Goal: Task Accomplishment & Management: Manage account settings

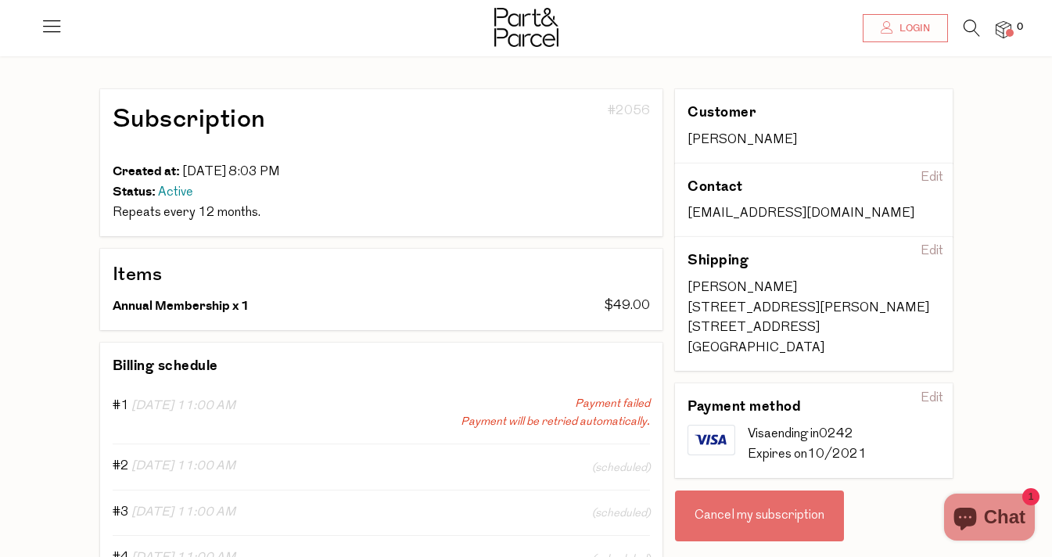
scroll to position [77, 0]
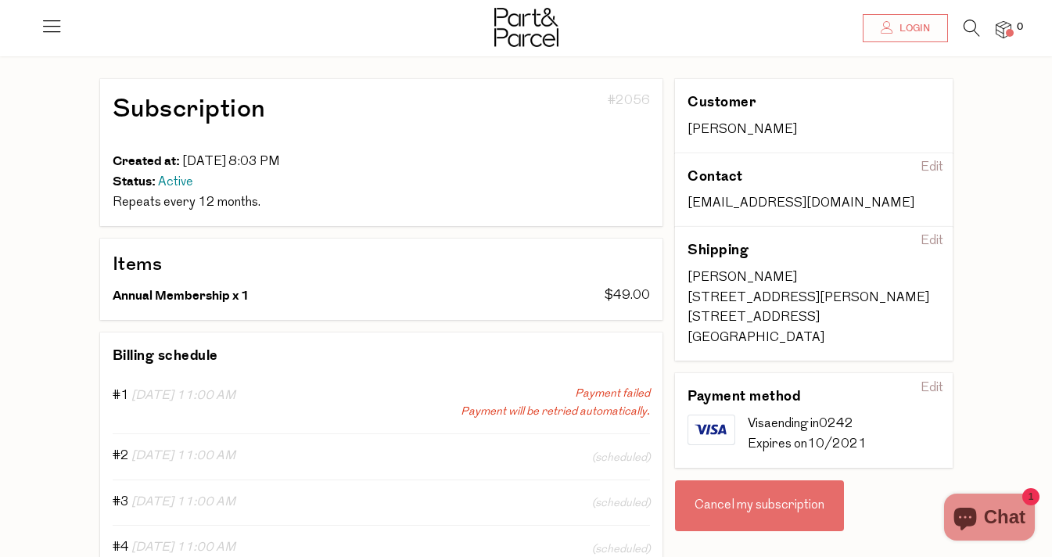
click at [934, 234] on div "Edit" at bounding box center [931, 241] width 35 height 25
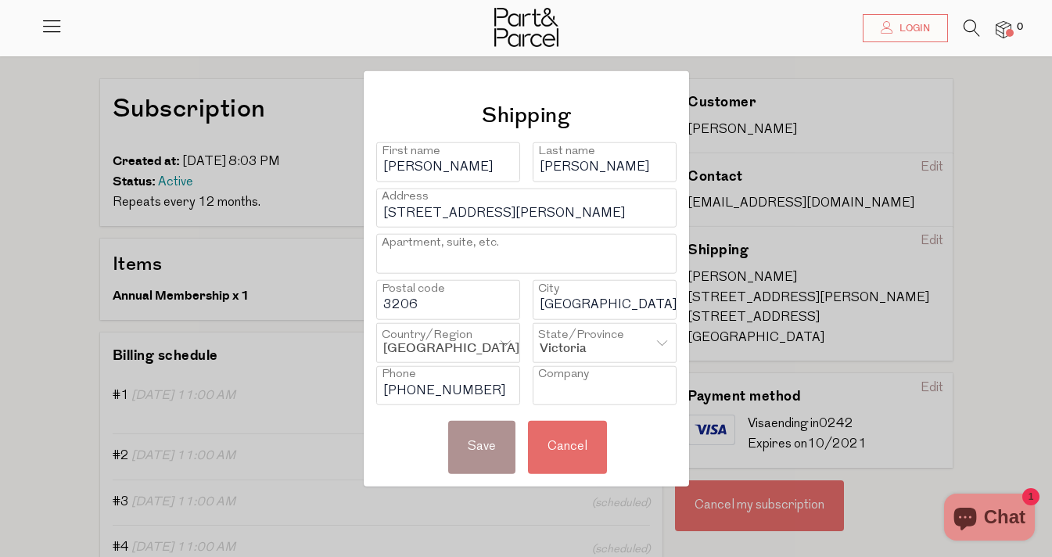
drag, startPoint x: 515, startPoint y: 213, endPoint x: 457, endPoint y: 194, distance: 61.1
click at [457, 193] on input "276 richardson st" at bounding box center [526, 208] width 300 height 40
type input "[STREET_ADDRESS]"
click at [615, 301] on input "middle Park" at bounding box center [605, 300] width 144 height 40
type input "m"
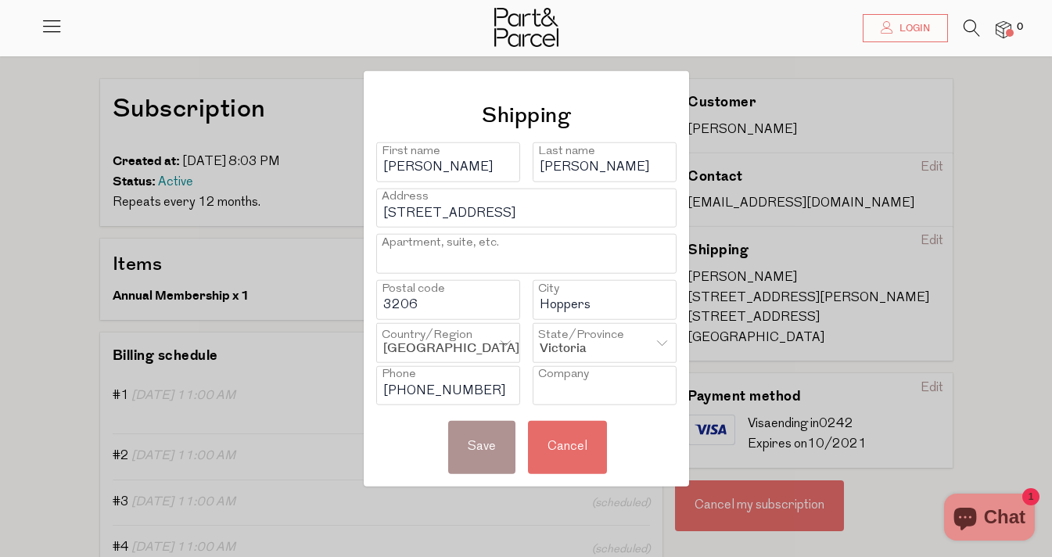
type input "Hoppers Crossing"
click at [434, 300] on input "3206" at bounding box center [448, 300] width 144 height 40
type input "3029"
click at [481, 446] on div "Save" at bounding box center [481, 447] width 67 height 52
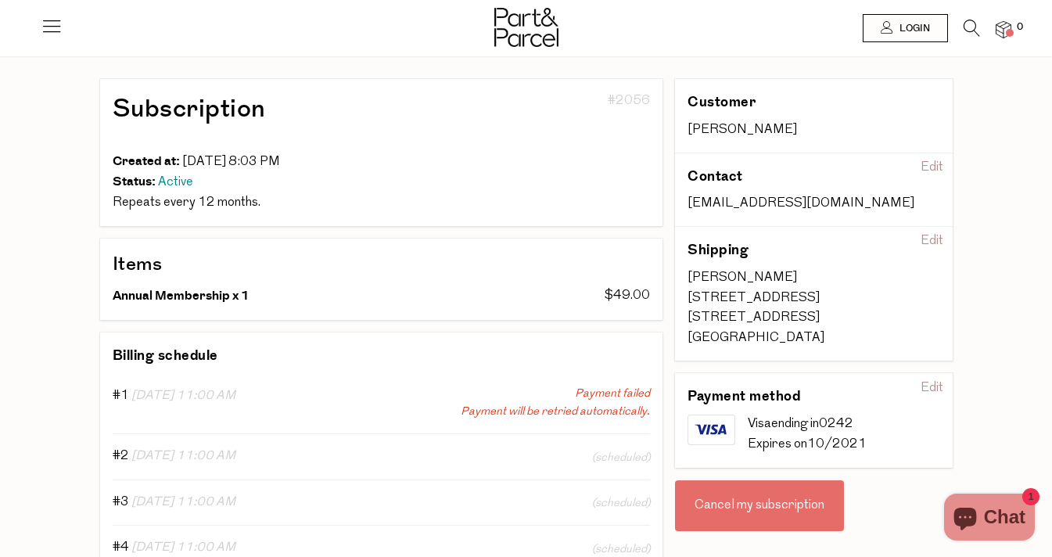
click at [938, 382] on div "Edit" at bounding box center [931, 388] width 35 height 25
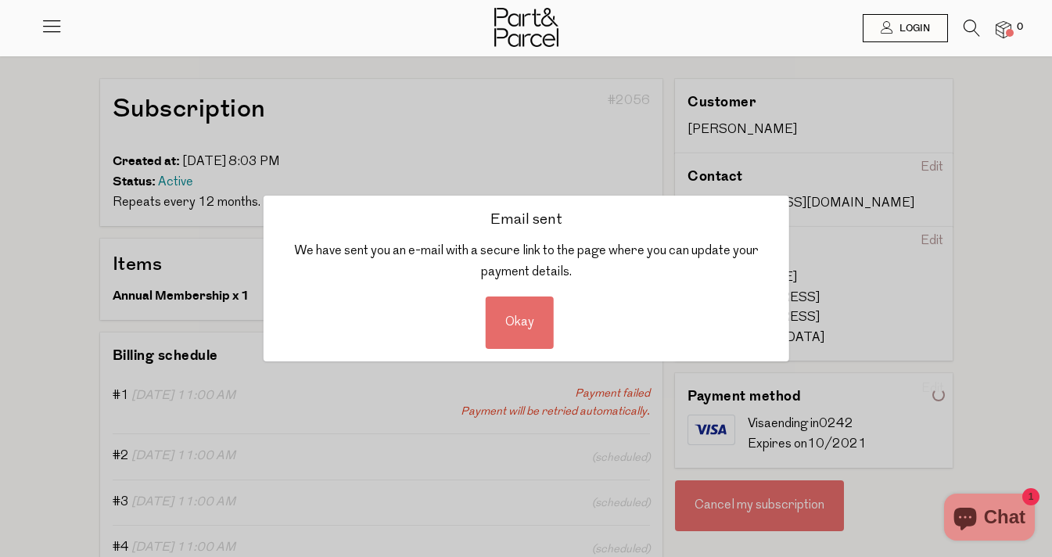
click at [640, 322] on div "Email sent We have sent you an e-mail with a secure link to the page where you …" at bounding box center [526, 279] width 526 height 166
click at [519, 322] on div "Okay" at bounding box center [520, 322] width 68 height 52
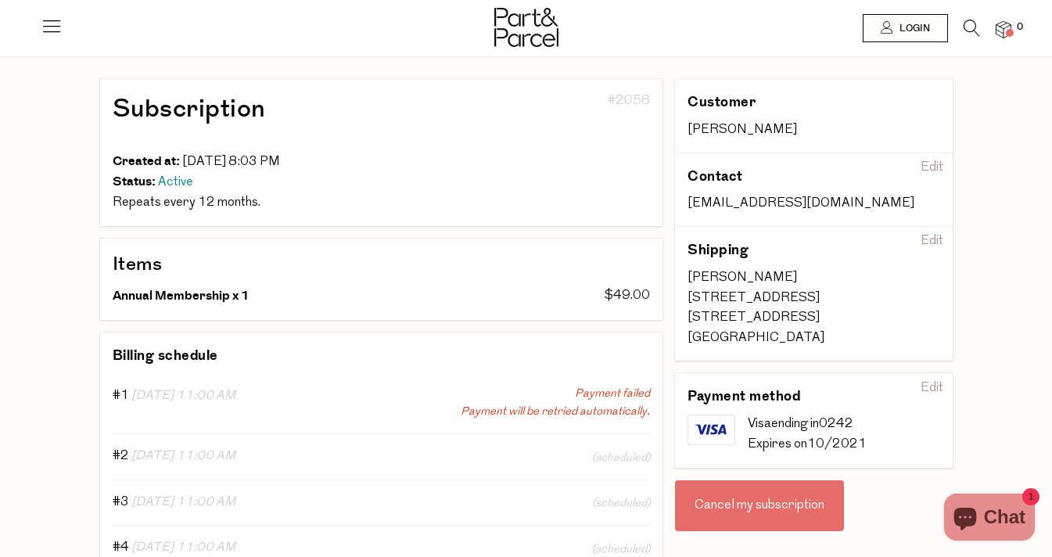
click at [697, 256] on h3 "Shipping" at bounding box center [788, 250] width 202 height 22
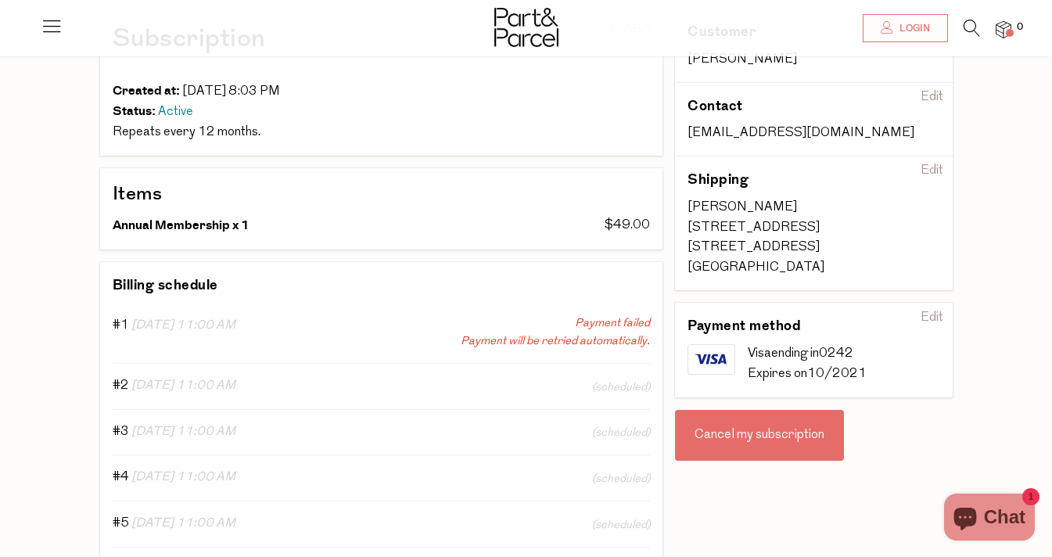
scroll to position [173, 0]
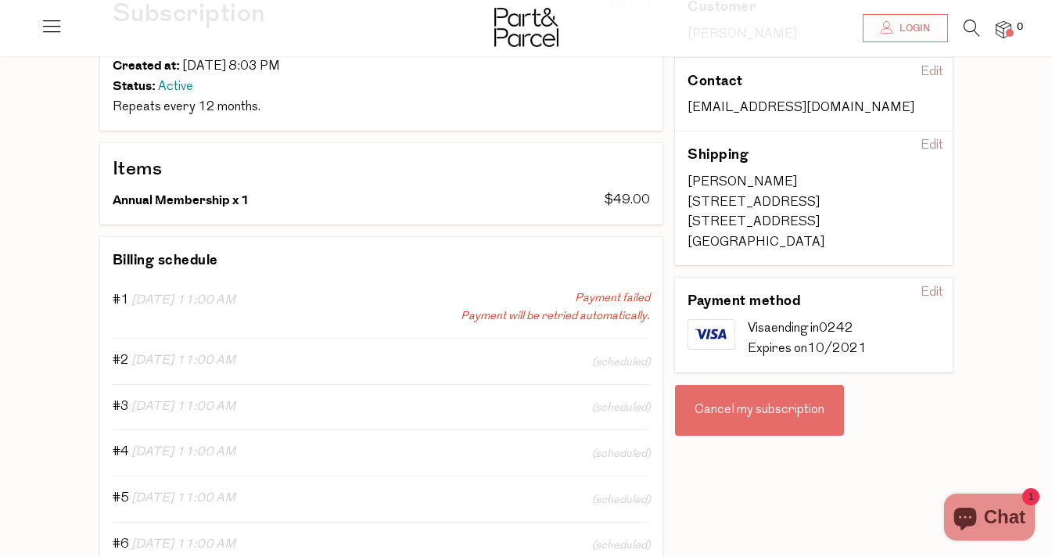
click at [994, 508] on span "Chat" at bounding box center [1004, 516] width 41 height 23
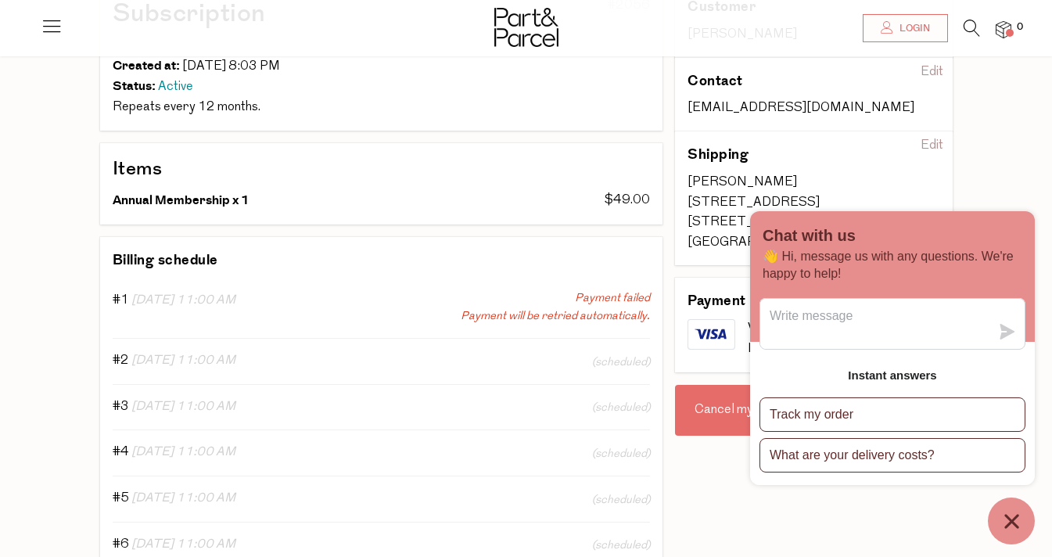
click at [1012, 521] on icon "Chat window" at bounding box center [1011, 521] width 14 height 14
